Goal: Find specific page/section: Find specific page/section

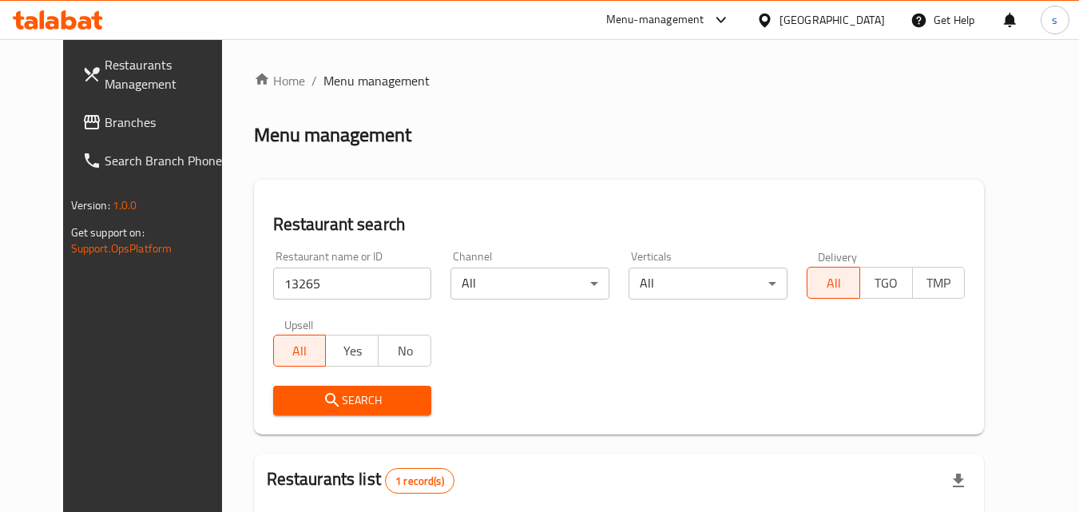
scroll to position [187, 0]
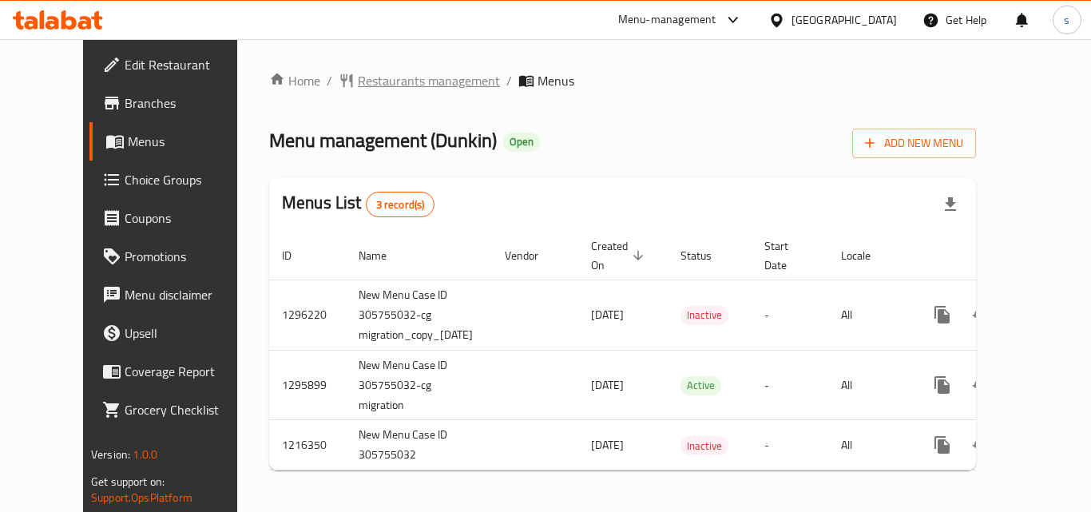
click at [370, 83] on span "Restaurants management" at bounding box center [429, 80] width 142 height 19
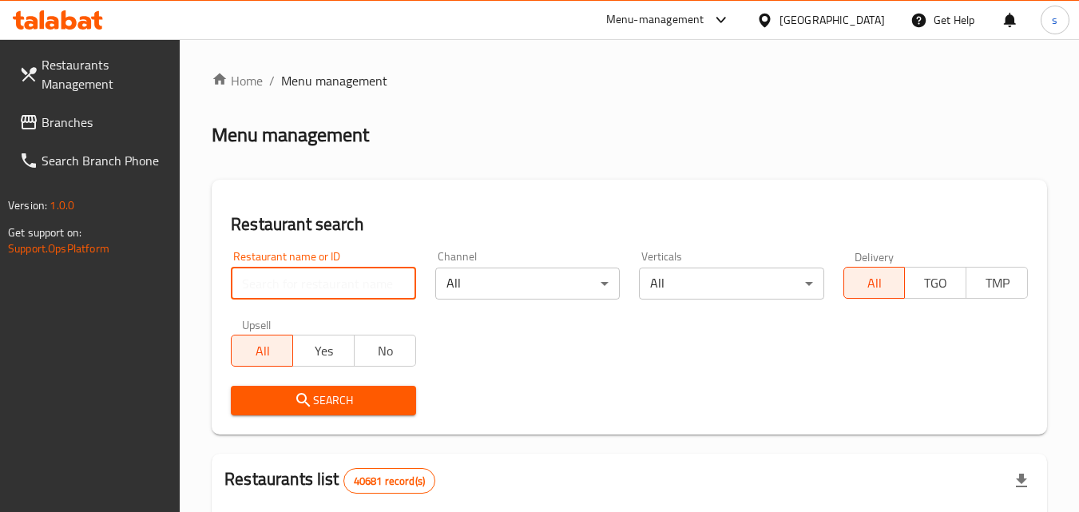
paste input "10465"
type input "10465"
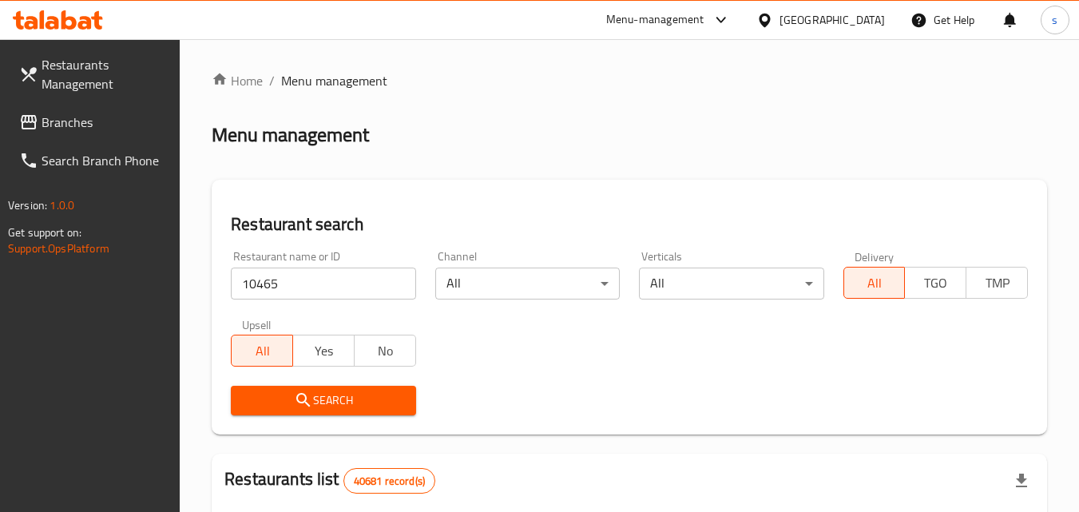
click at [295, 394] on icon "submit" at bounding box center [303, 399] width 19 height 19
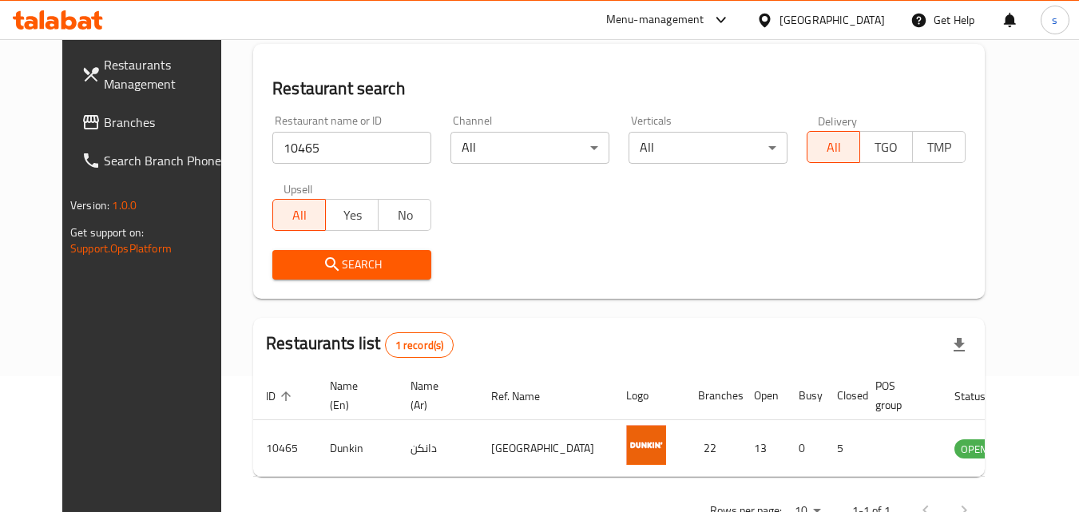
scroll to position [187, 0]
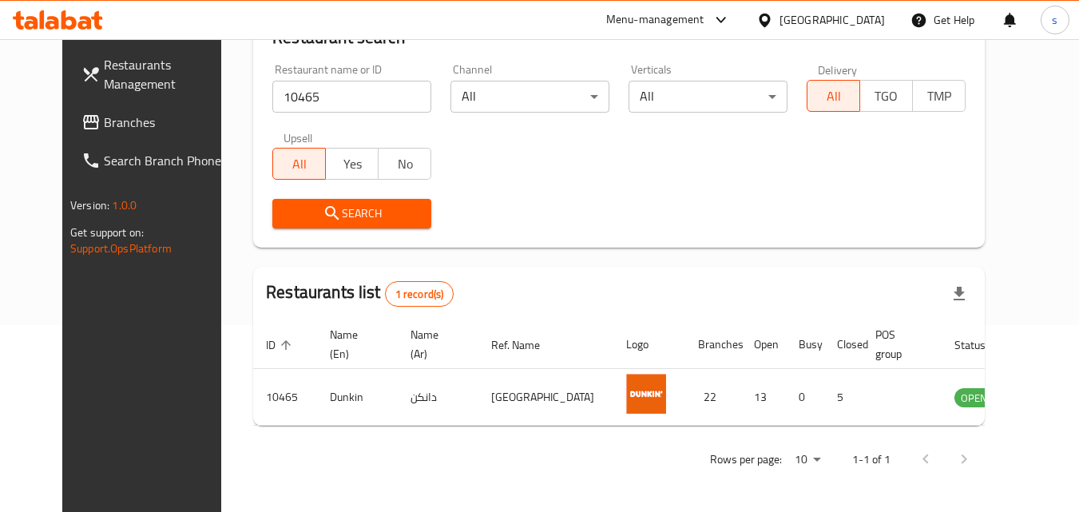
click at [104, 130] on span "Branches" at bounding box center [167, 122] width 126 height 19
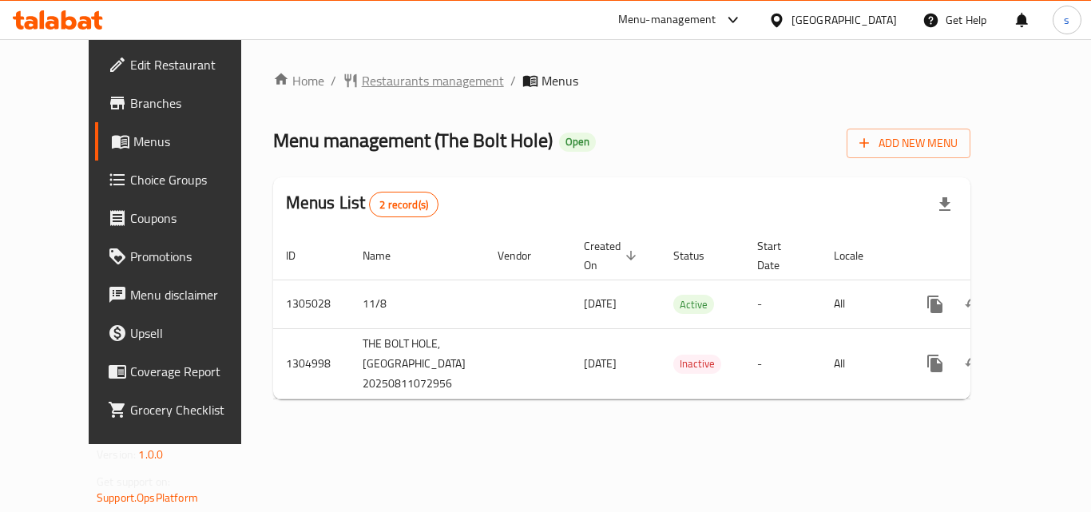
click at [368, 85] on span "Restaurants management" at bounding box center [433, 80] width 142 height 19
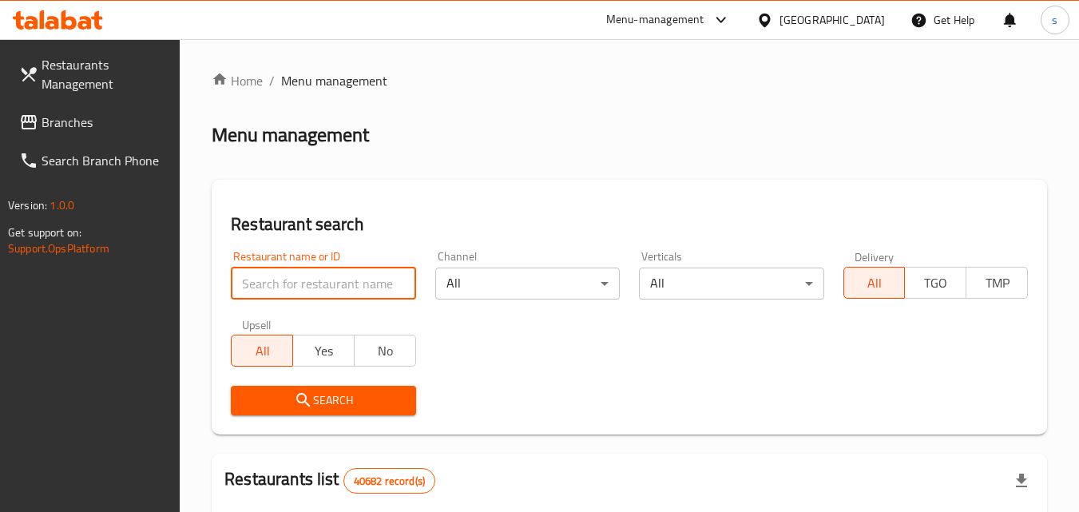
paste input "703514"
type input "703514"
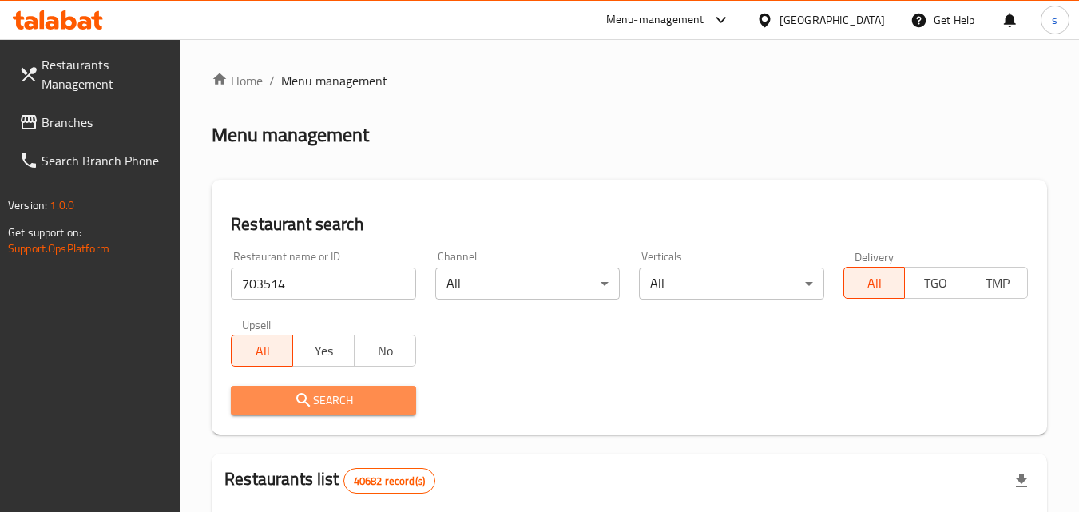
click at [342, 388] on button "Search" at bounding box center [323, 401] width 184 height 30
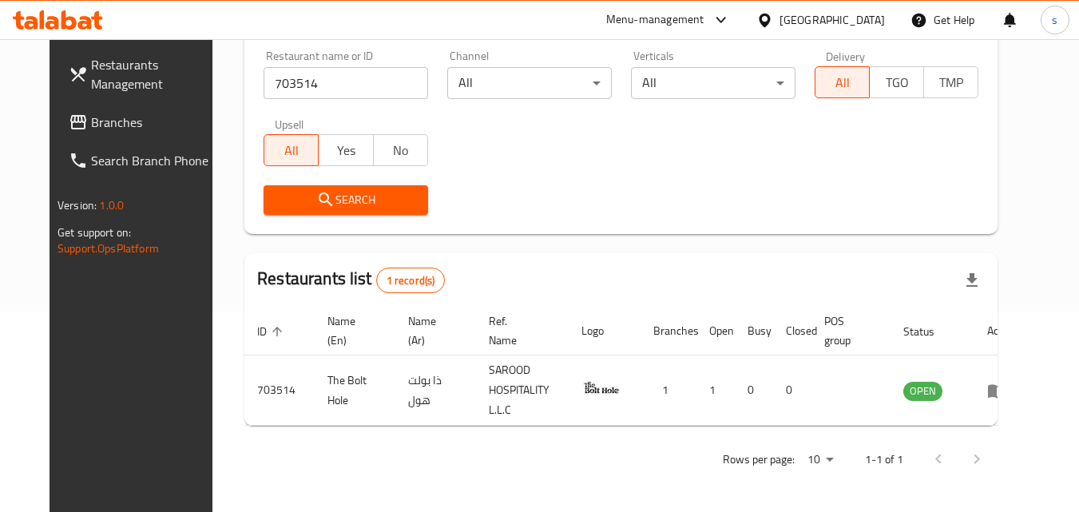
scroll to position [187, 0]
